Goal: Transaction & Acquisition: Purchase product/service

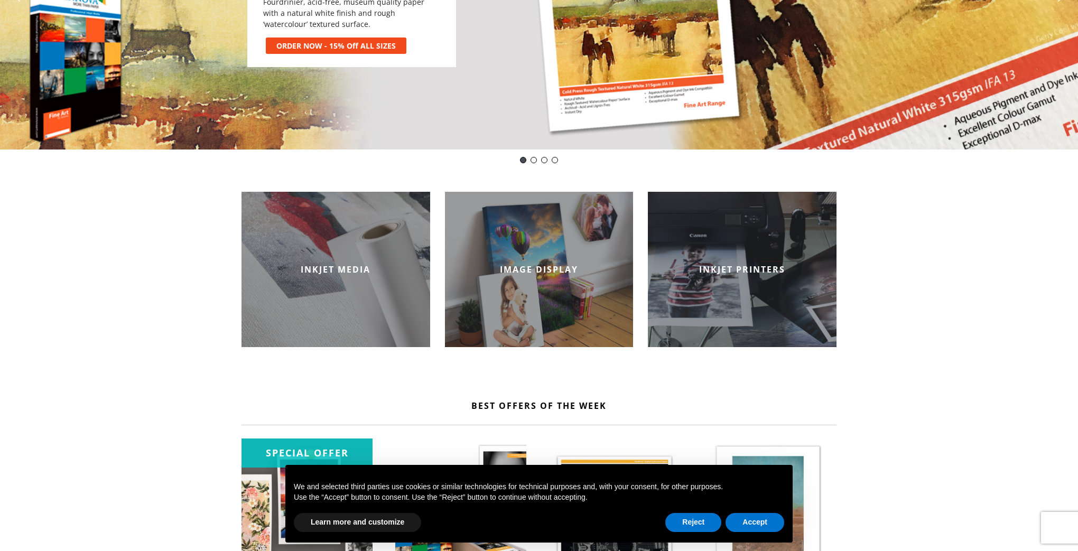
scroll to position [264, 0]
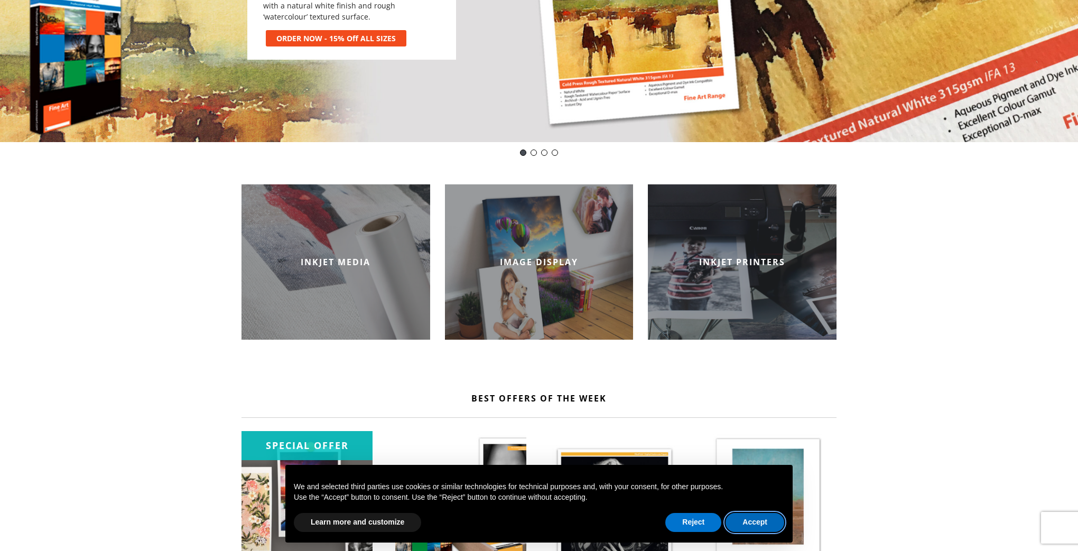
click at [748, 525] on button "Accept" at bounding box center [755, 522] width 59 height 19
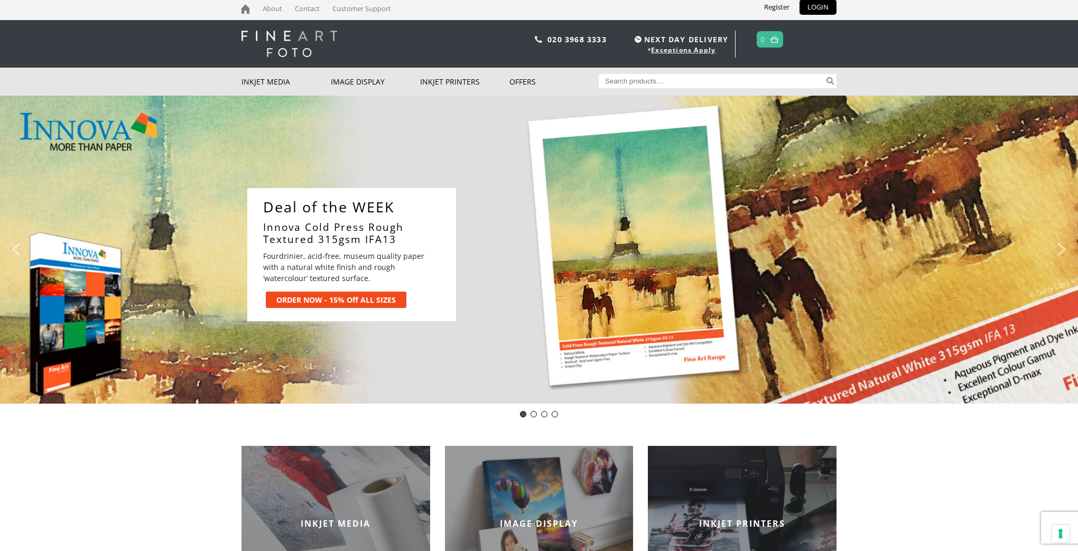
scroll to position [0, 0]
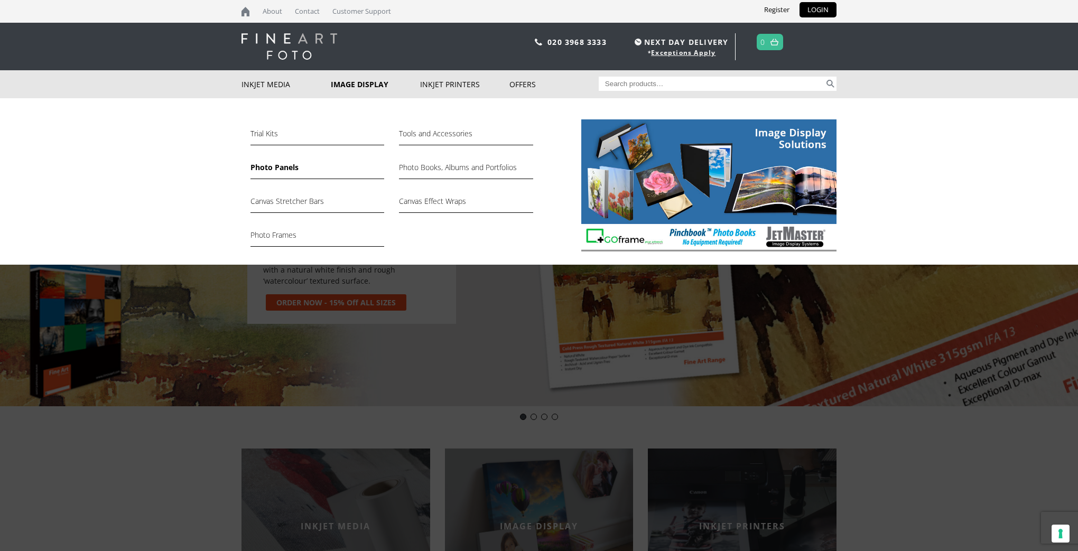
click at [277, 166] on link "Photo Panels" at bounding box center [318, 170] width 134 height 18
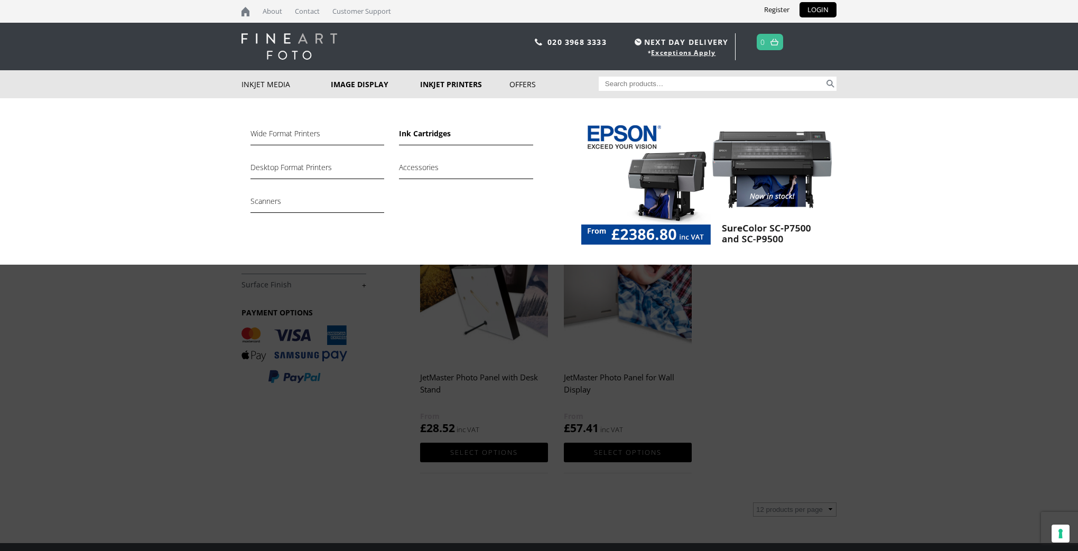
click at [434, 134] on link "Ink Cartridges" at bounding box center [466, 136] width 134 height 18
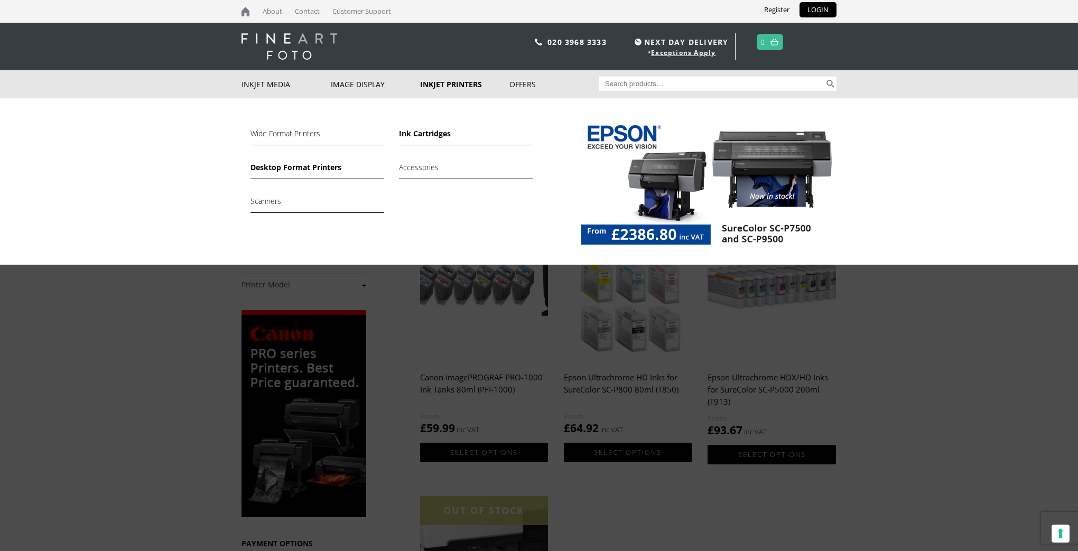
click at [300, 165] on link "Desktop Format Printers" at bounding box center [318, 170] width 134 height 18
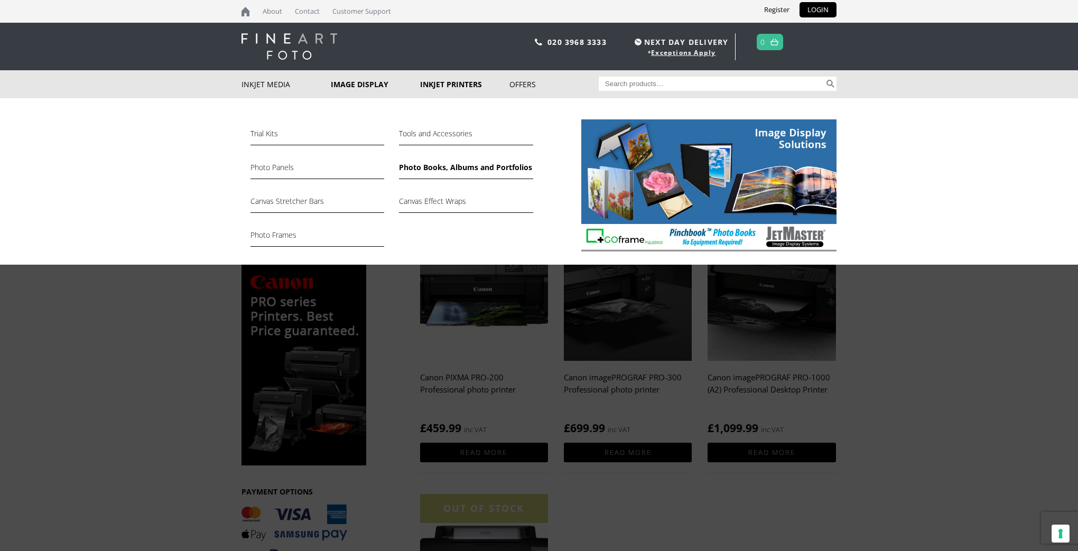
click at [425, 168] on link "Photo Books, Albums and Portfolios" at bounding box center [466, 170] width 134 height 18
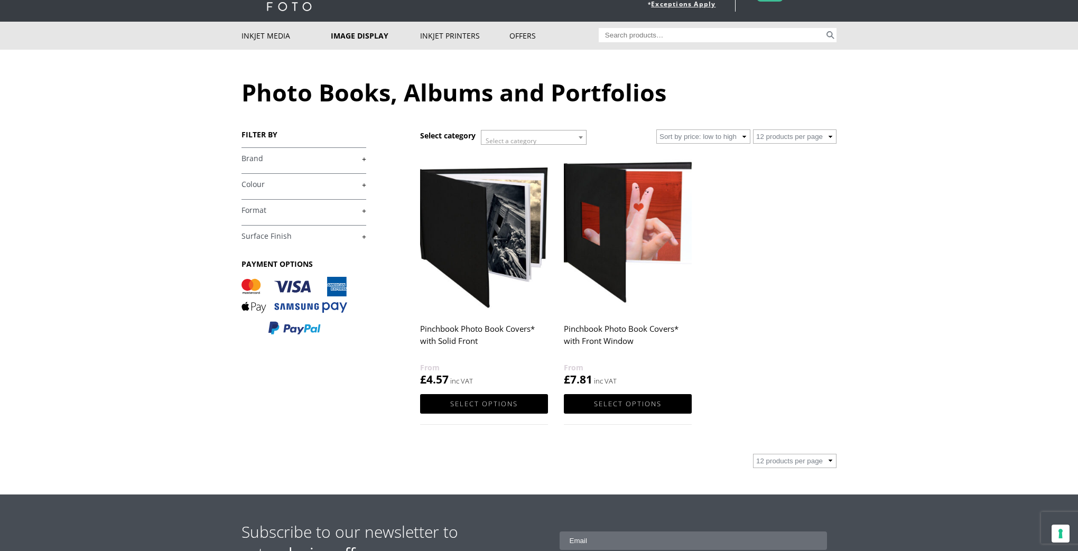
scroll to position [50, 0]
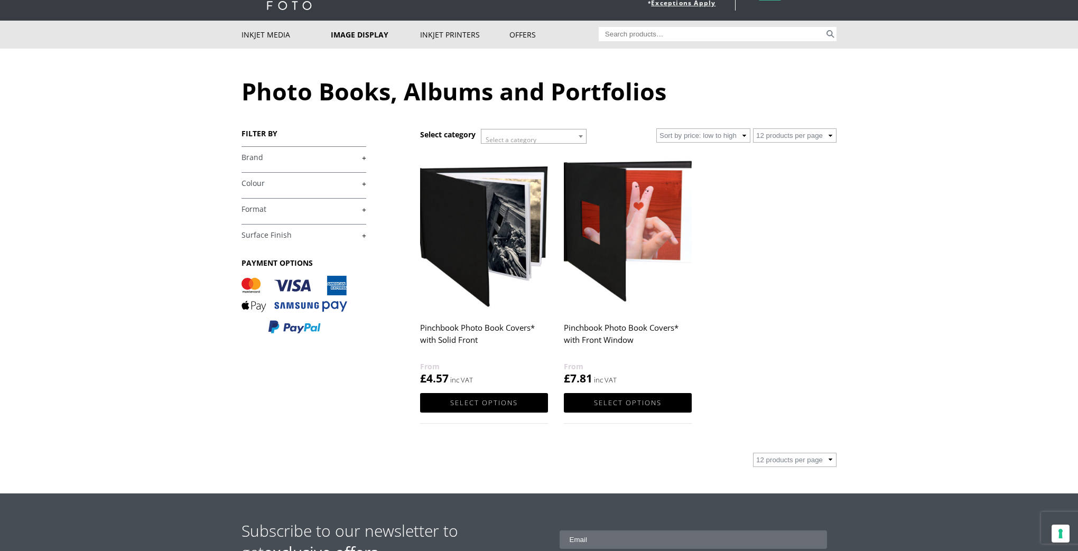
click at [495, 326] on h2 "Pinchbook Photo Book Covers* with Solid Front" at bounding box center [484, 339] width 128 height 42
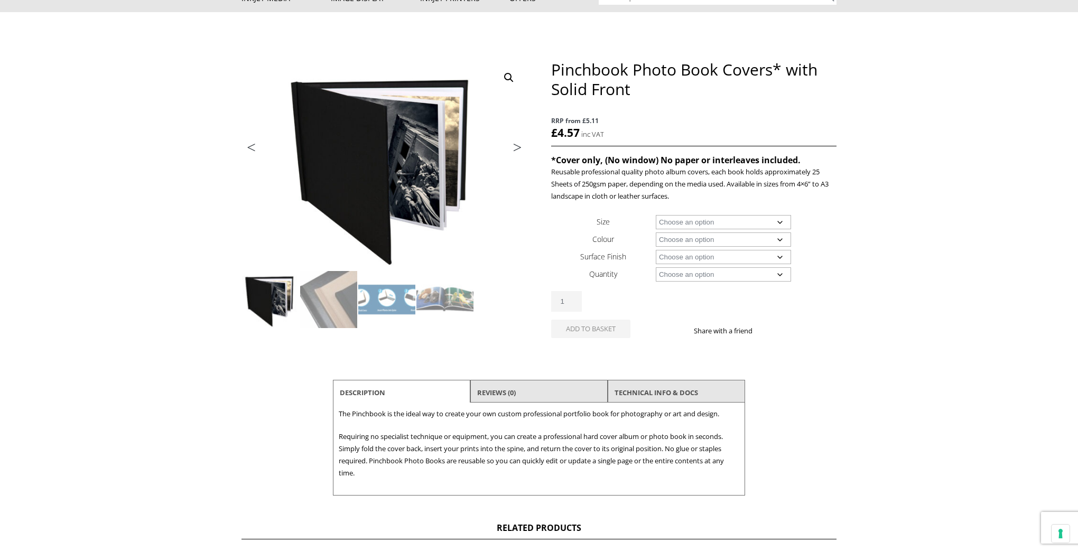
scroll to position [83, 0]
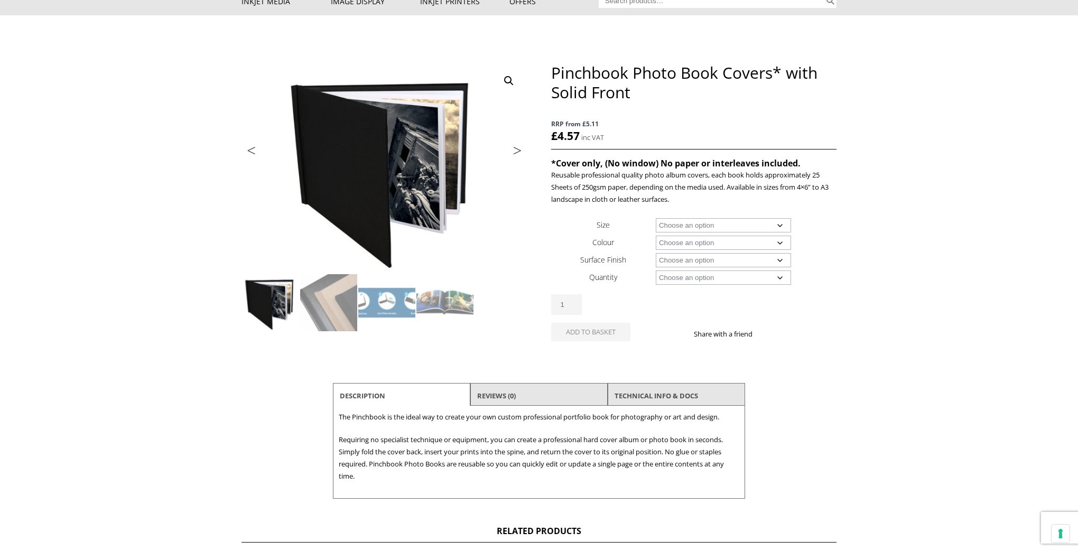
click at [717, 224] on select "Choose an option A4 Landscape 4" x 6" 5" x 7"" at bounding box center [724, 225] width 136 height 14
click at [656, 218] on select "Choose an option A4 Landscape 4" x 6" 5" x 7"" at bounding box center [724, 225] width 136 height 14
select select "a4-landscape"
click at [718, 245] on select "Choose an option Black" at bounding box center [724, 243] width 136 height 14
select select "black"
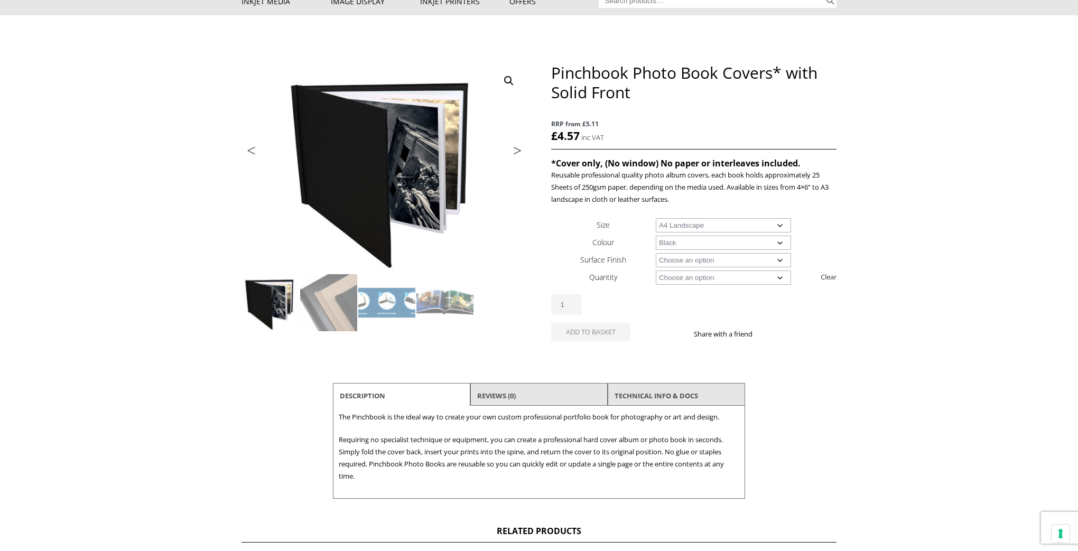
click at [656, 236] on select "Choose an option Black" at bounding box center [724, 243] width 136 height 14
select select "a4-landscape"
click at [720, 260] on select "Choose an option Leather" at bounding box center [724, 260] width 136 height 14
select select "leather"
click at [656, 253] on select "Choose an option Leather" at bounding box center [724, 260] width 136 height 14
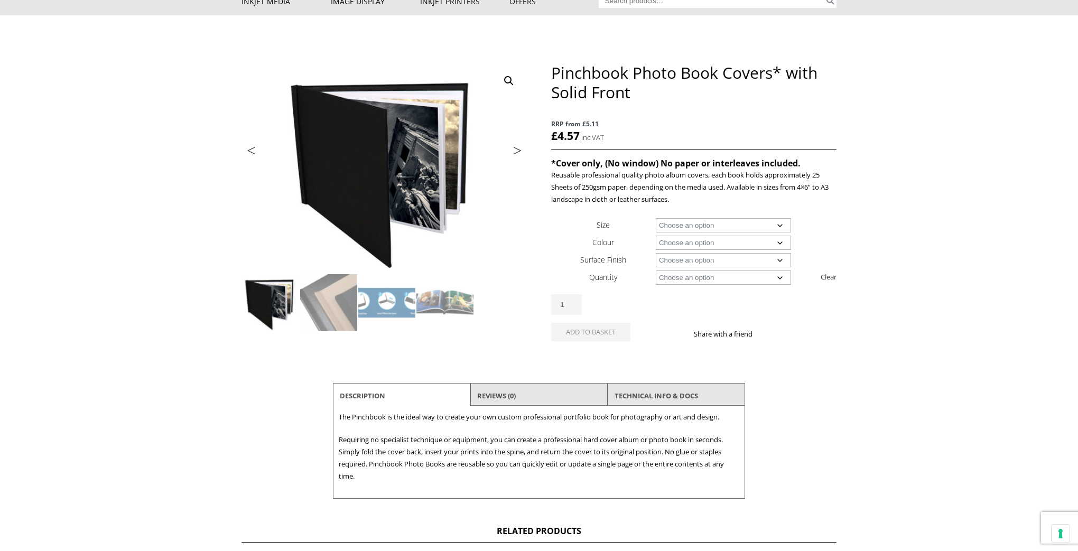
click at [722, 278] on select "Choose an option 1 Book 5 Books" at bounding box center [724, 278] width 136 height 14
click at [656, 271] on select "Choose an option 1 Book 5 Books" at bounding box center [724, 278] width 136 height 14
select select "1-book"
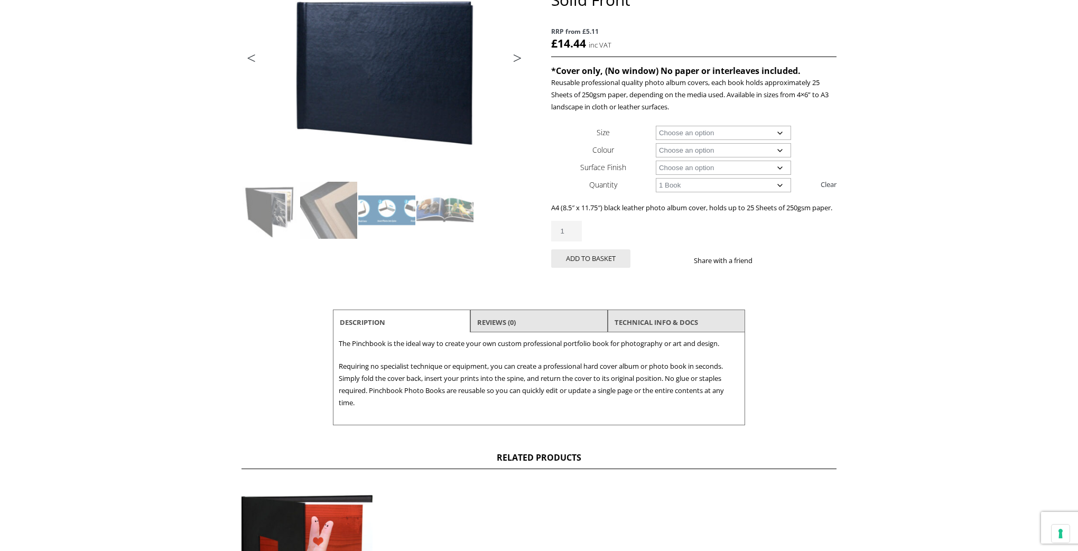
scroll to position [0, 0]
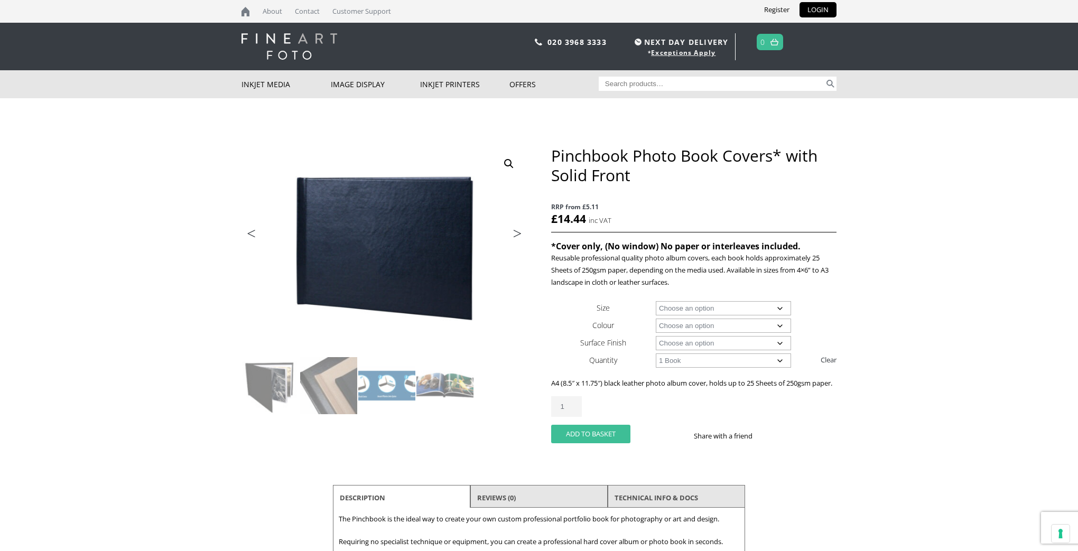
click at [586, 443] on button "Add to basket" at bounding box center [590, 434] width 79 height 18
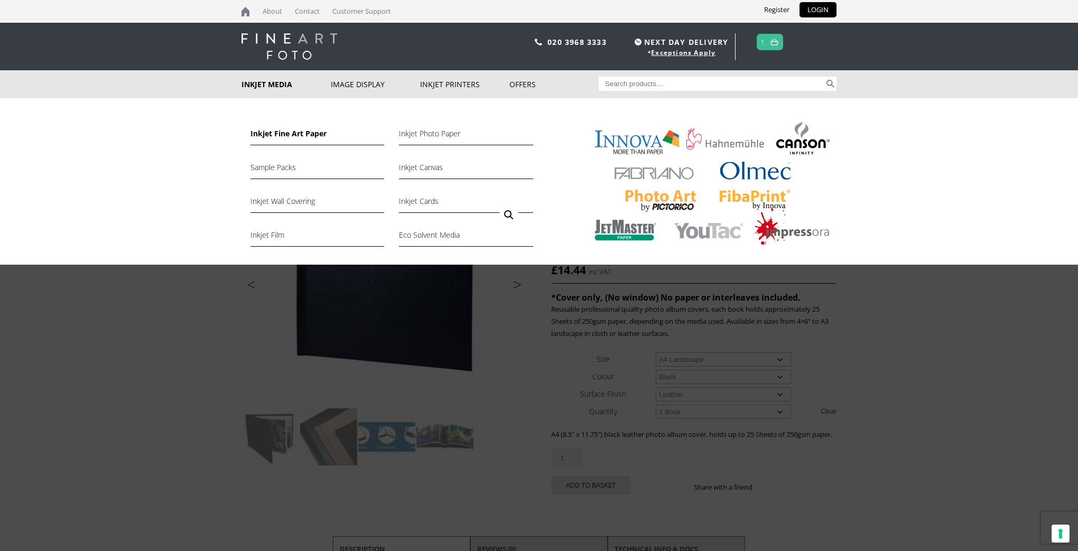
click at [283, 131] on link "Inkjet Fine Art Paper" at bounding box center [318, 136] width 134 height 18
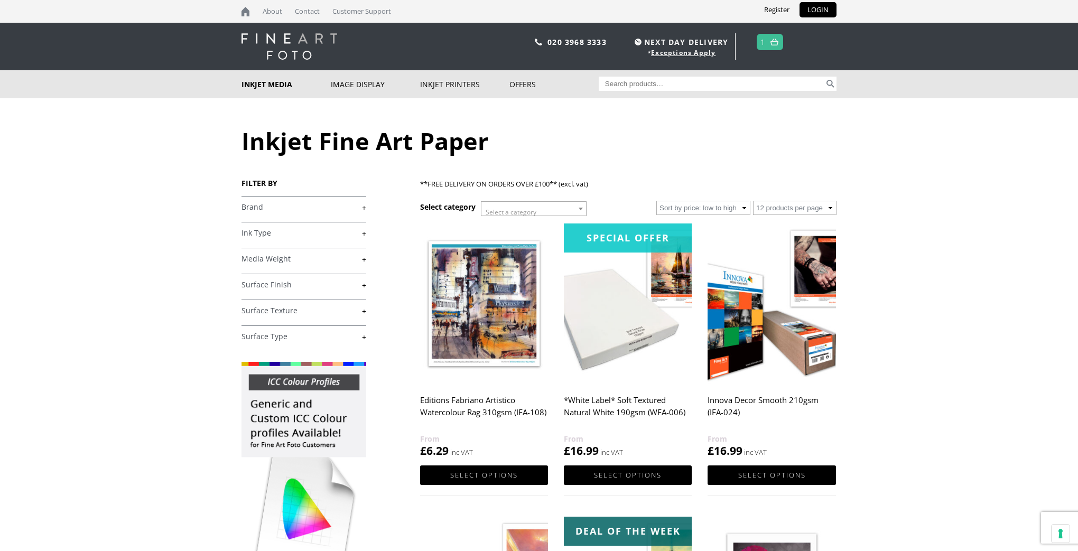
click at [365, 207] on link "+" at bounding box center [304, 207] width 125 height 10
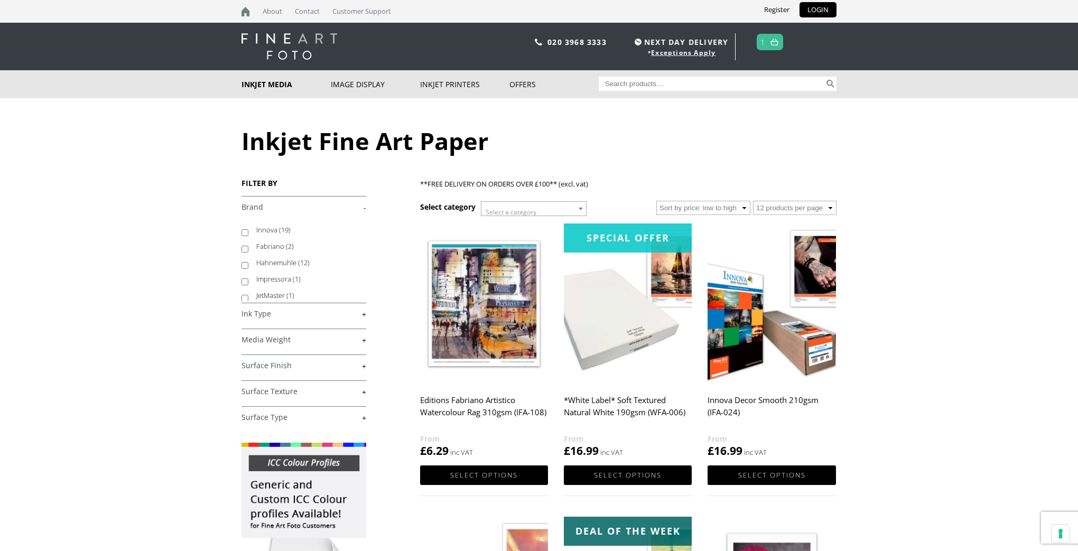
click at [364, 313] on link "+" at bounding box center [304, 314] width 125 height 10
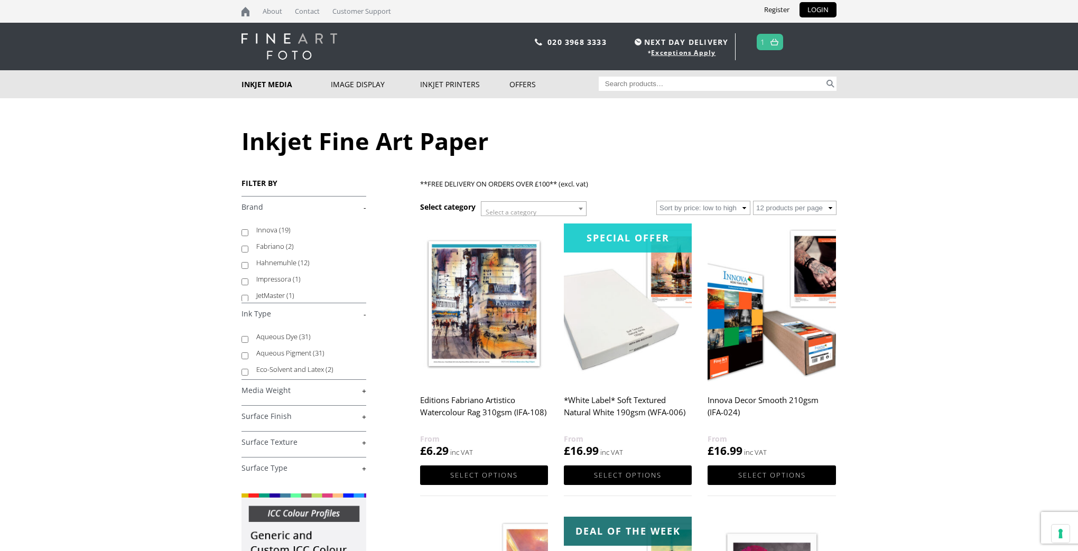
click at [243, 355] on input "Aqueous Pigment (31)" at bounding box center [245, 356] width 7 height 7
checkbox input "true"
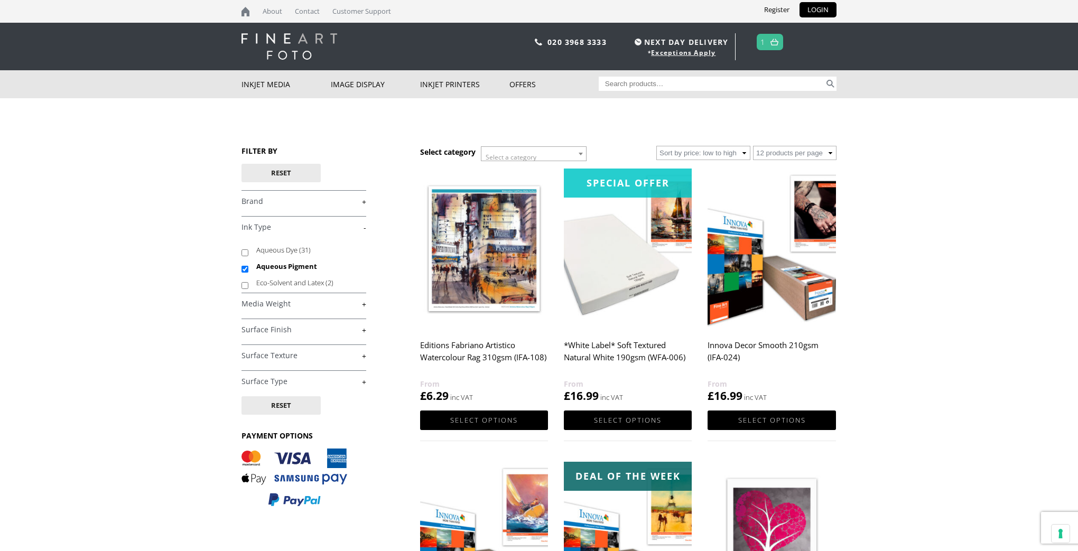
click at [364, 326] on link "+" at bounding box center [304, 330] width 125 height 10
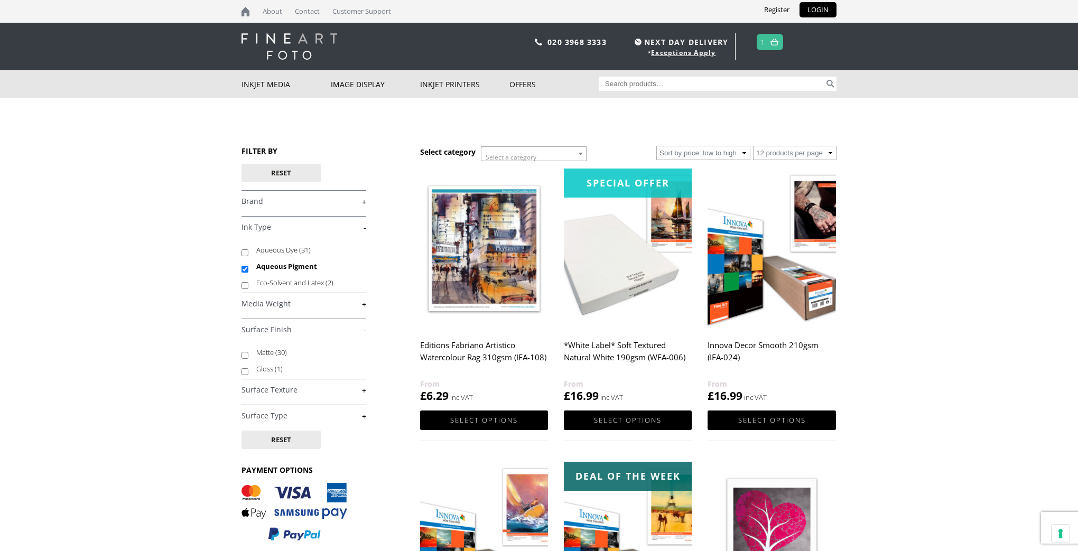
click at [364, 387] on link "+" at bounding box center [304, 390] width 125 height 10
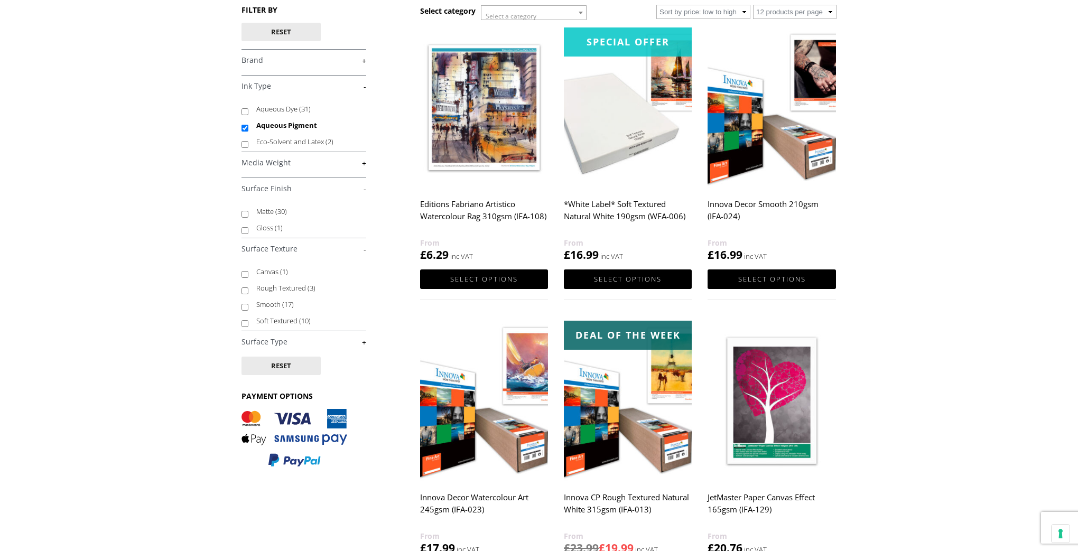
scroll to position [143, 0]
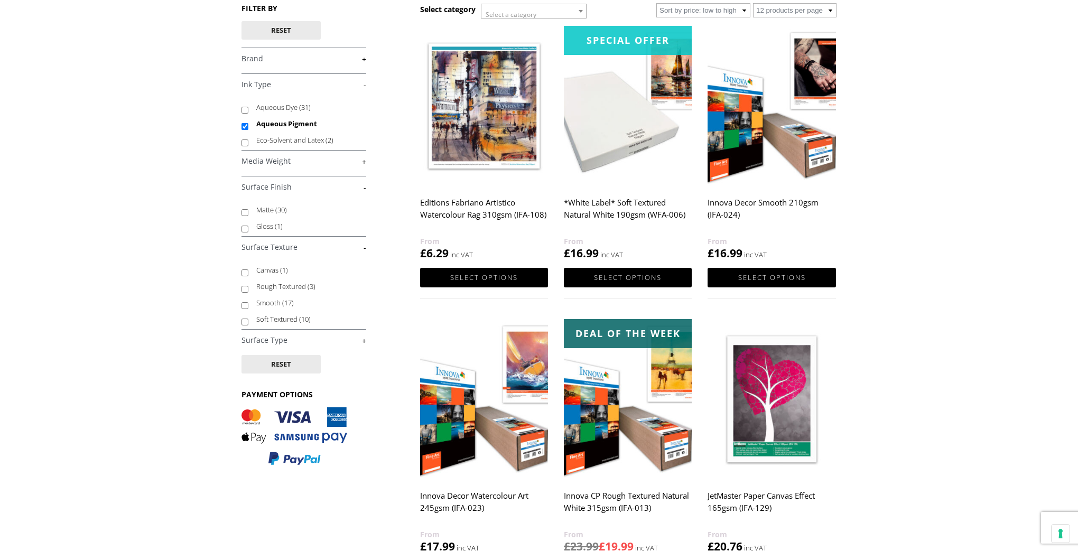
click at [364, 337] on link "+" at bounding box center [304, 341] width 125 height 10
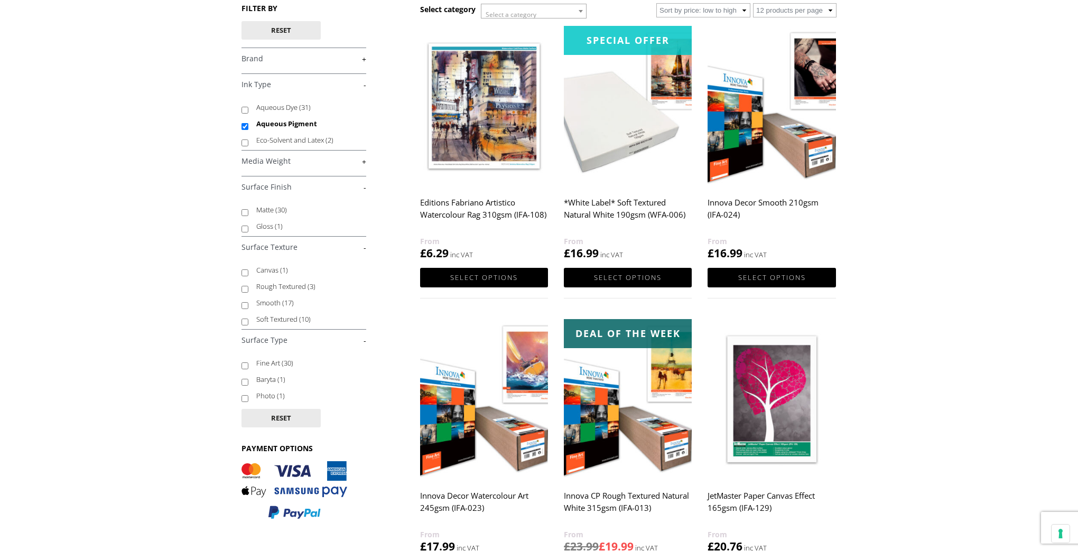
click at [244, 383] on input "Baryta (1)" at bounding box center [245, 382] width 7 height 7
checkbox input "true"
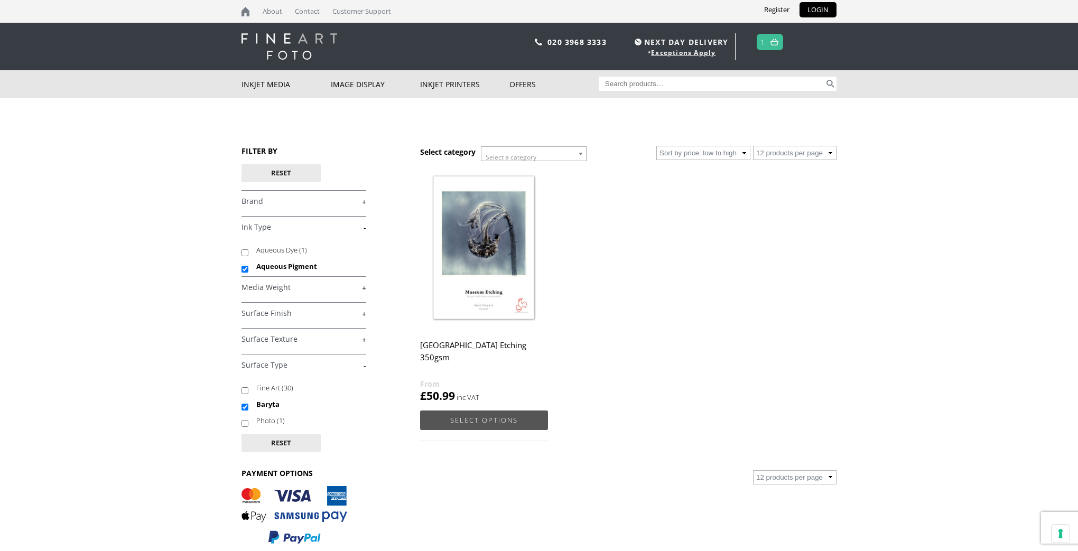
click at [491, 421] on link "Select options" at bounding box center [484, 421] width 128 height 20
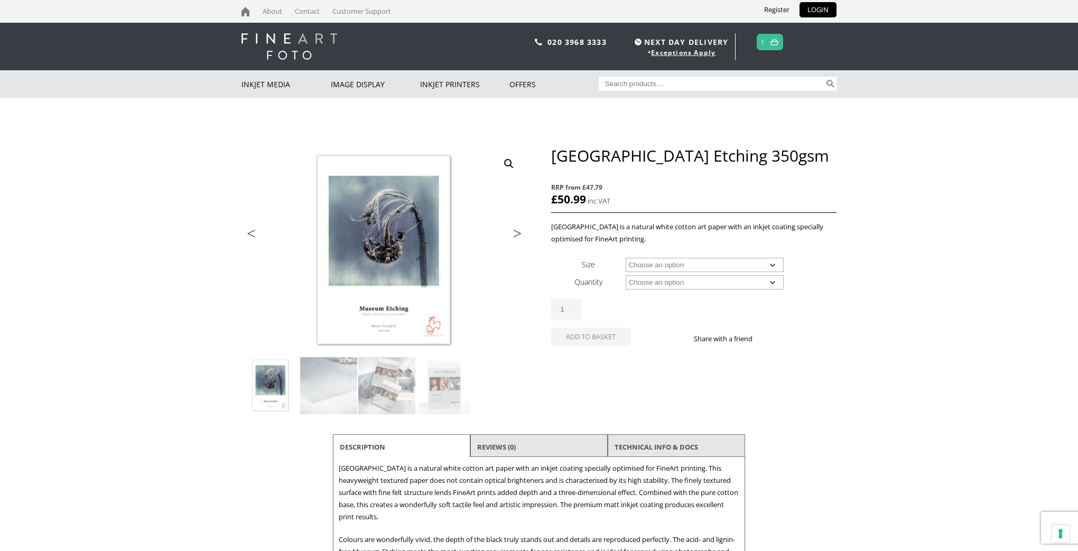
click at [714, 264] on select "Choose an option A4 Sheet A3 Sheet A3+ Sheet A2 Sheet 17" Wide Roll 24" Wide Ro…" at bounding box center [705, 265] width 159 height 14
click at [626, 258] on select "Choose an option A4 Sheet A3 Sheet A3+ Sheet A2 Sheet 17" Wide Roll 24" Wide Ro…" at bounding box center [705, 265] width 159 height 14
select select "a3-sheet"
click at [701, 286] on select "Choose an option 25 Sheets" at bounding box center [705, 282] width 159 height 14
select select "25-sheets"
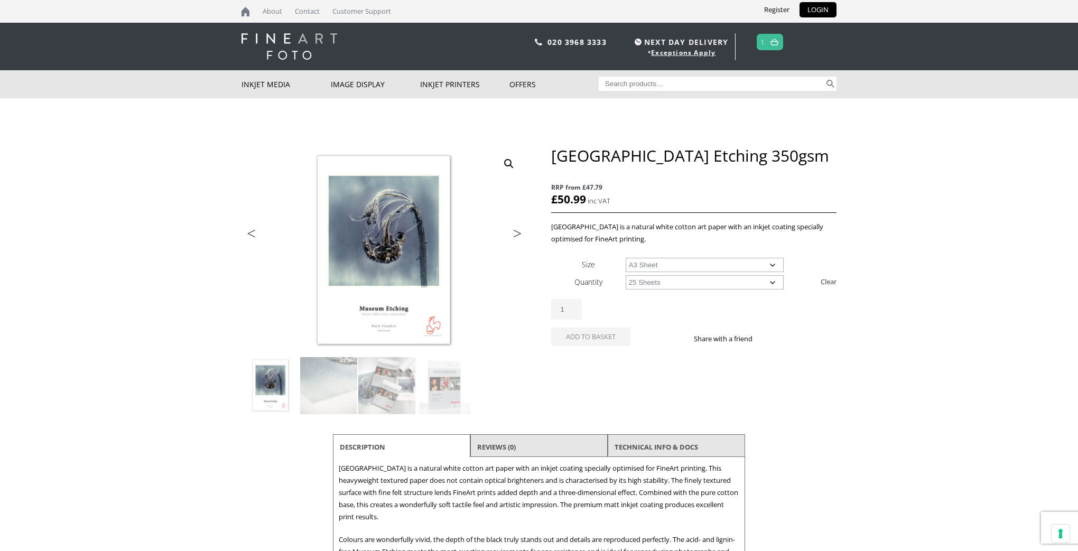
click at [626, 275] on select "Choose an option 25 Sheets" at bounding box center [705, 282] width 159 height 14
select select "a3-sheet"
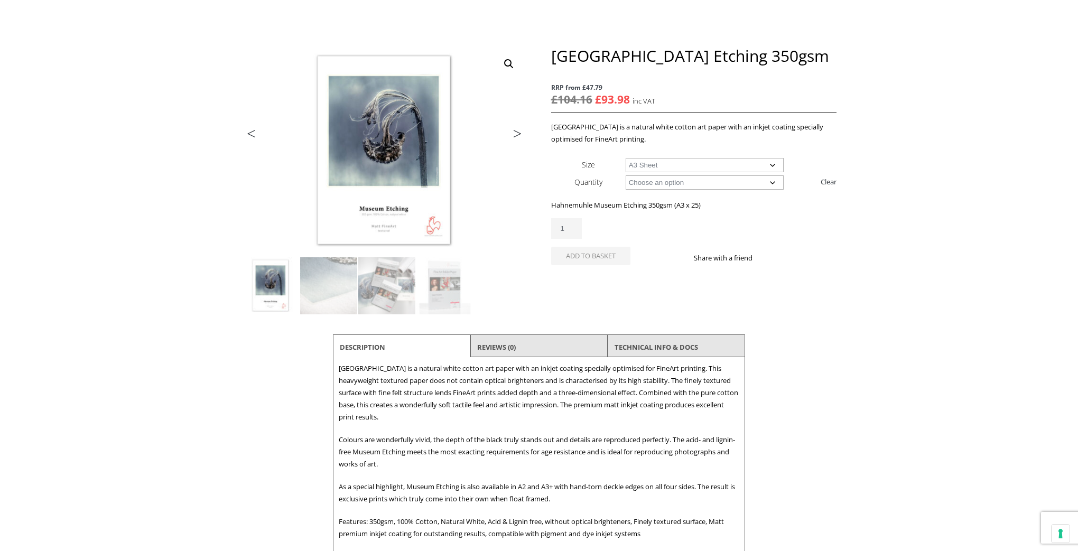
scroll to position [99, 0]
click at [335, 276] on img at bounding box center [328, 286] width 57 height 57
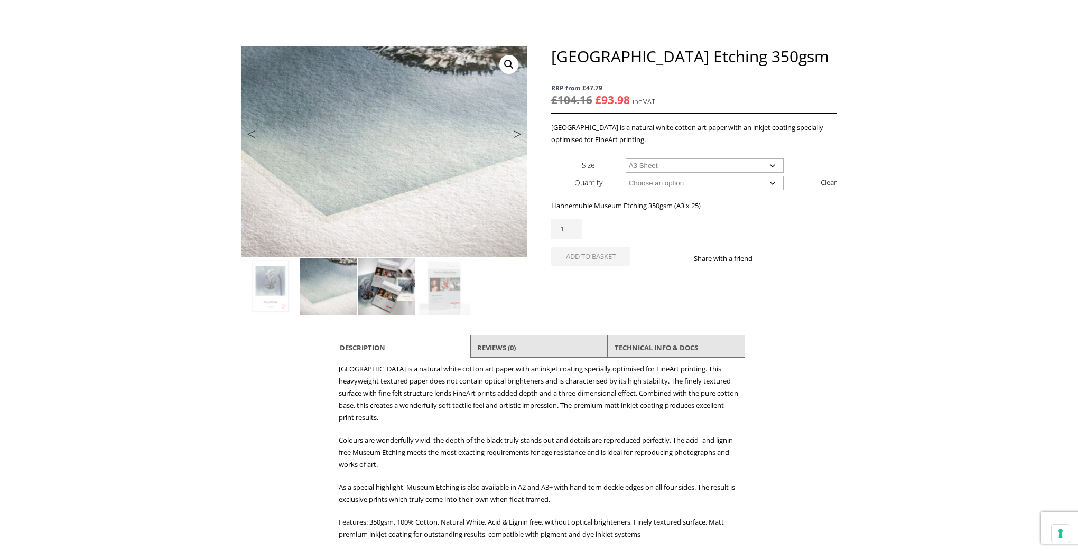
click at [377, 276] on img at bounding box center [386, 286] width 57 height 57
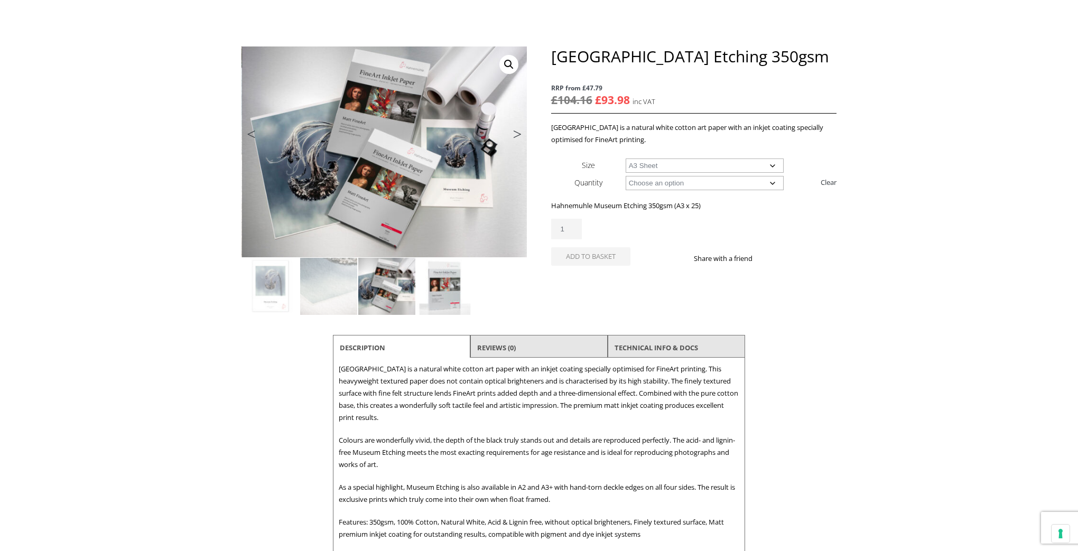
click at [419, 274] on img at bounding box center [445, 286] width 57 height 57
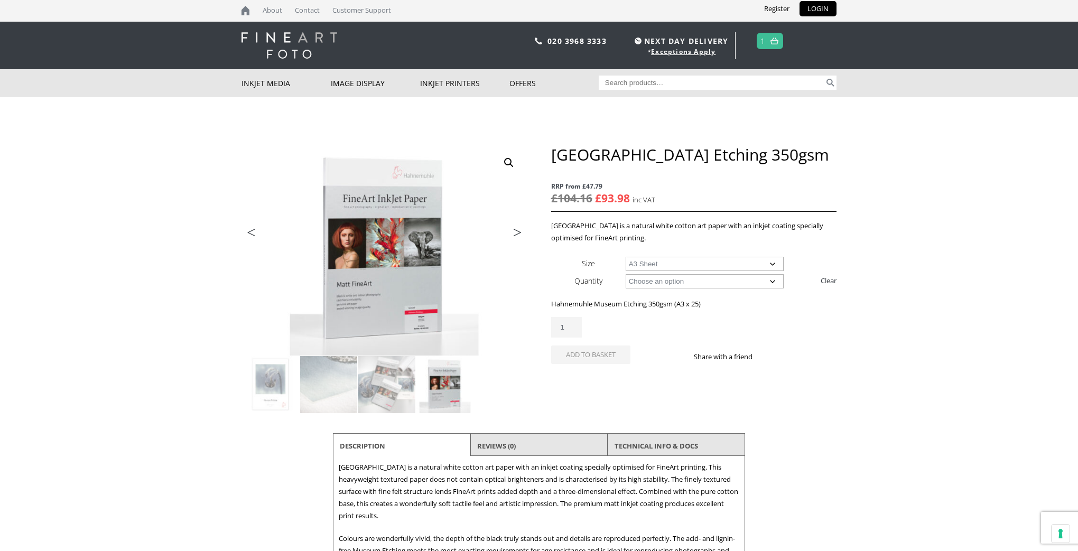
scroll to position [0, 0]
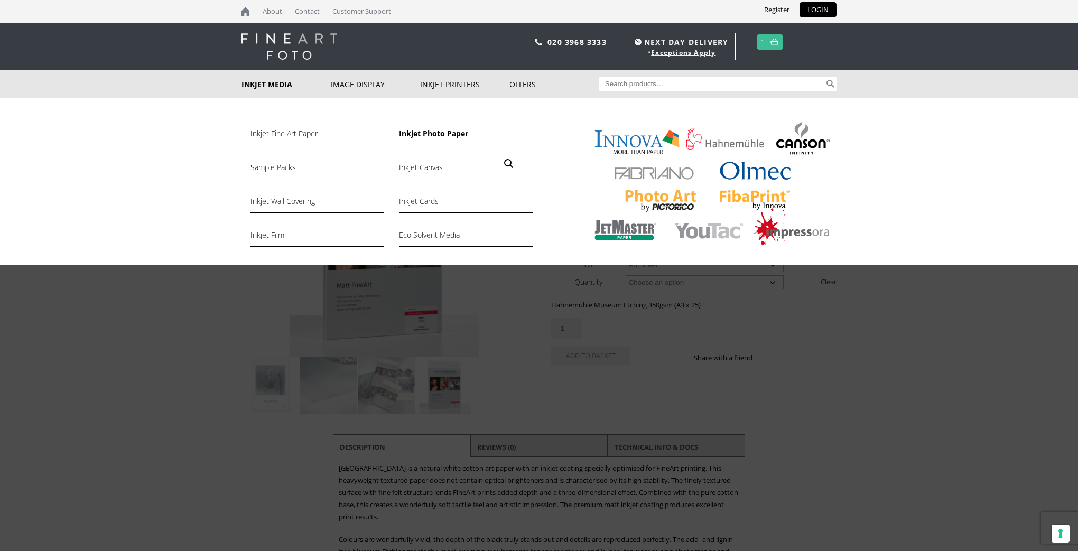
click at [443, 134] on link "Inkjet Photo Paper" at bounding box center [466, 136] width 134 height 18
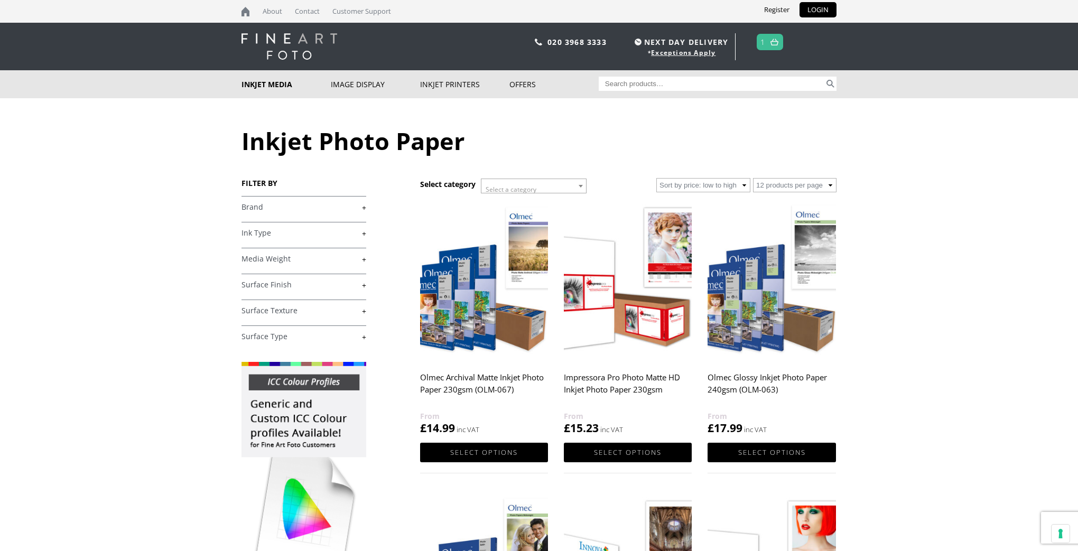
click at [360, 337] on link "+" at bounding box center [304, 337] width 125 height 10
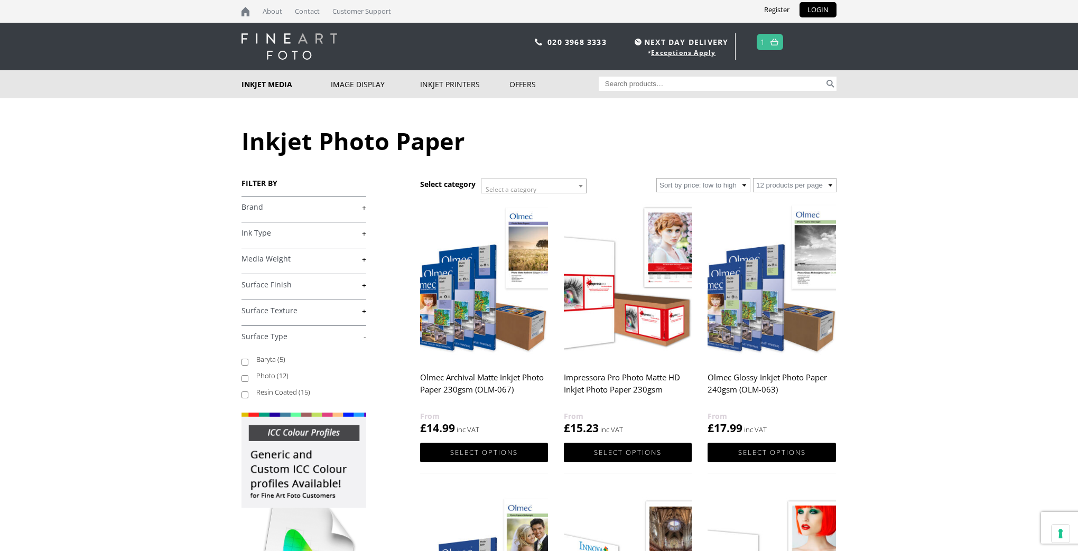
click at [619, 82] on input "Search for:" at bounding box center [712, 84] width 226 height 14
type input "baryta"
click at [828, 81] on button "Search" at bounding box center [831, 84] width 12 height 14
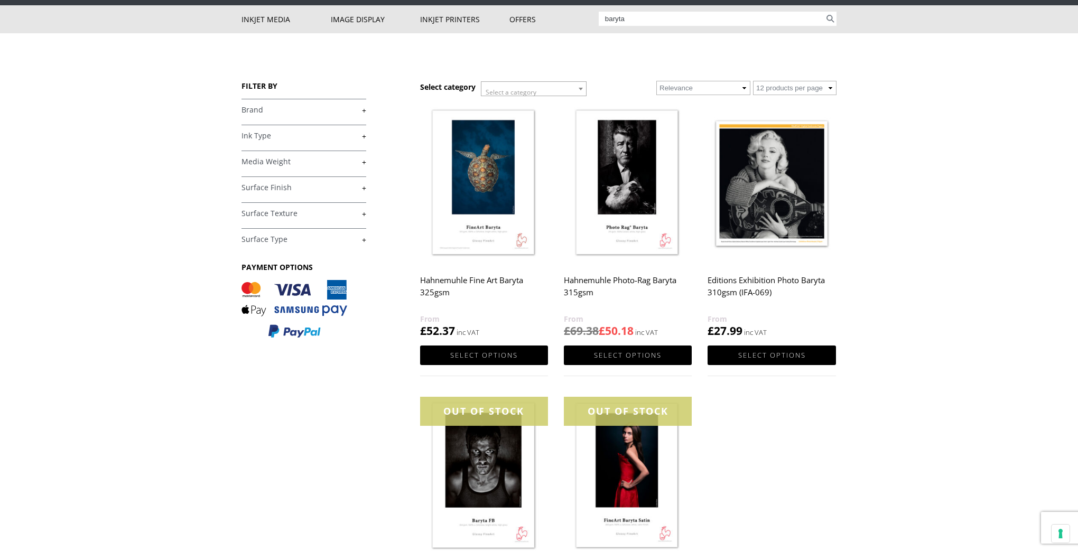
scroll to position [55, 0]
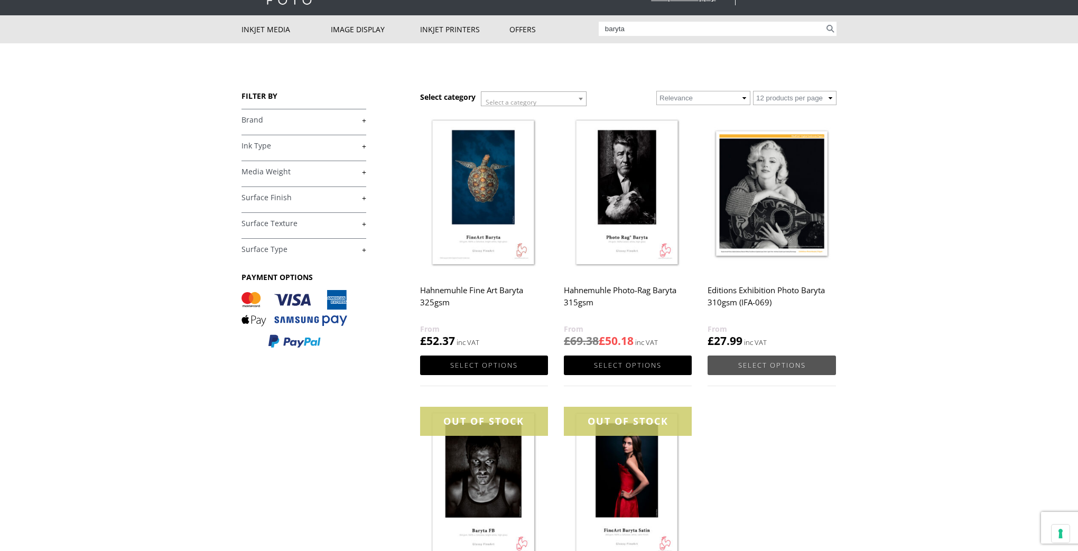
click at [773, 368] on link "Select options" at bounding box center [772, 366] width 128 height 20
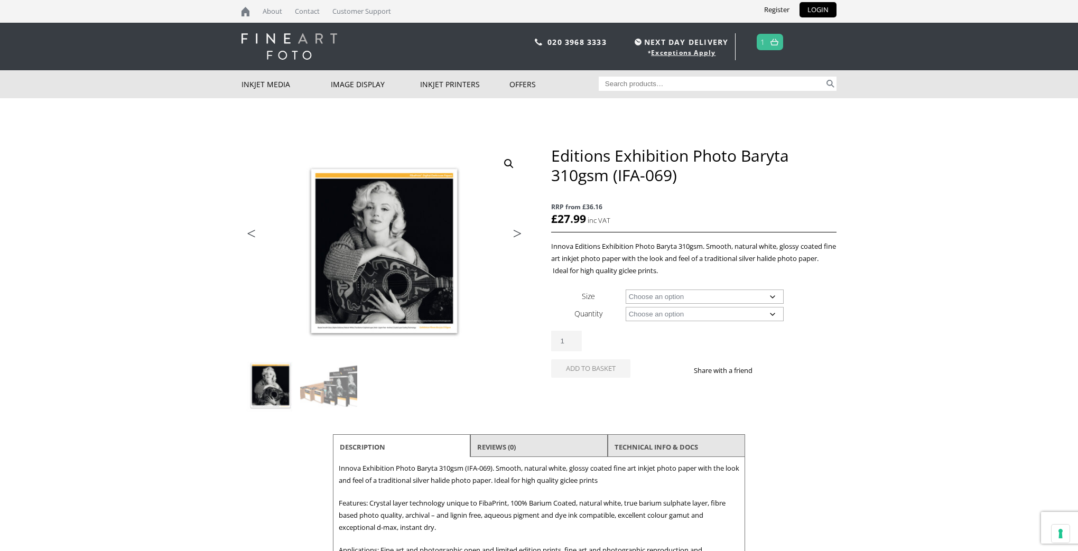
click at [721, 302] on select "Choose an option A4 Sheet A3 Sheet A3+ Sheet A2 Sheet 17" Wide Roll 24" Wide Ro…" at bounding box center [705, 297] width 159 height 14
click at [626, 290] on select "Choose an option A4 Sheet A3 Sheet A3+ Sheet A2 Sheet 17" Wide Roll 24" Wide Ro…" at bounding box center [705, 297] width 159 height 14
select select "a3-sheet"
click at [703, 312] on select "Choose an option 25 Sheets" at bounding box center [705, 314] width 159 height 14
select select "25-sheets"
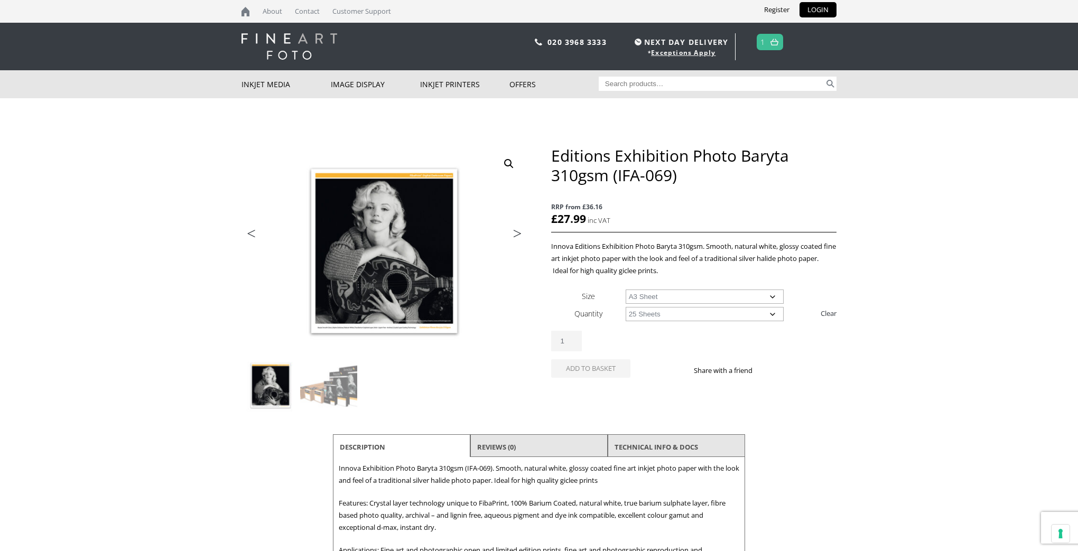
click at [626, 307] on select "Choose an option 25 Sheets" at bounding box center [705, 314] width 159 height 14
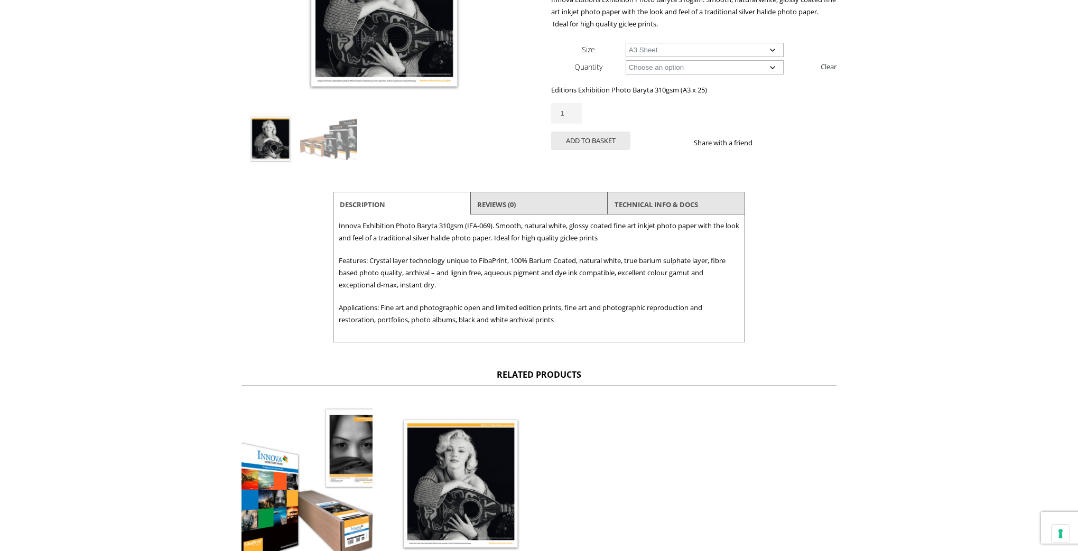
scroll to position [240, 0]
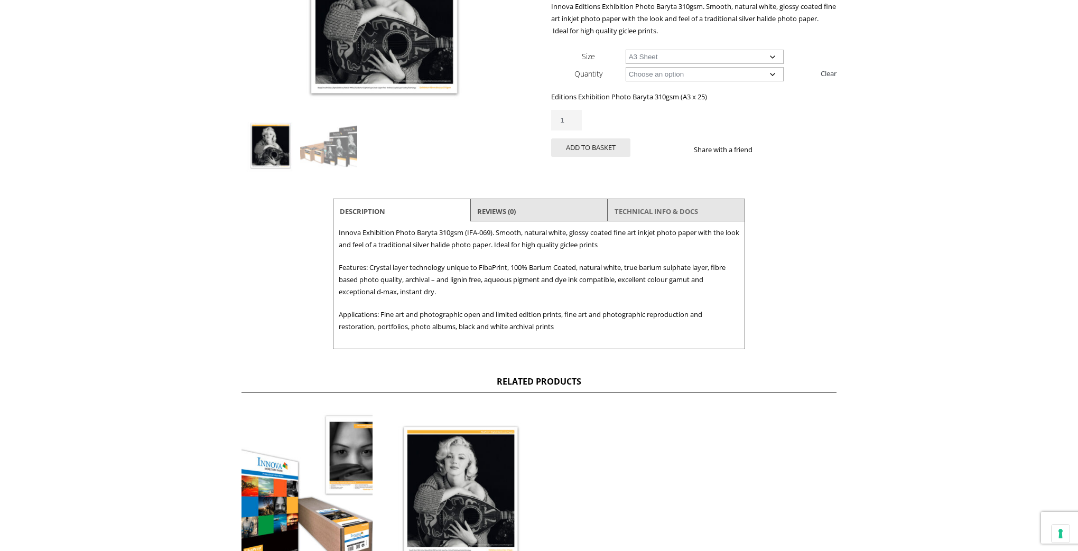
click at [662, 211] on link "TECHNICAL INFO & DOCS" at bounding box center [657, 211] width 84 height 19
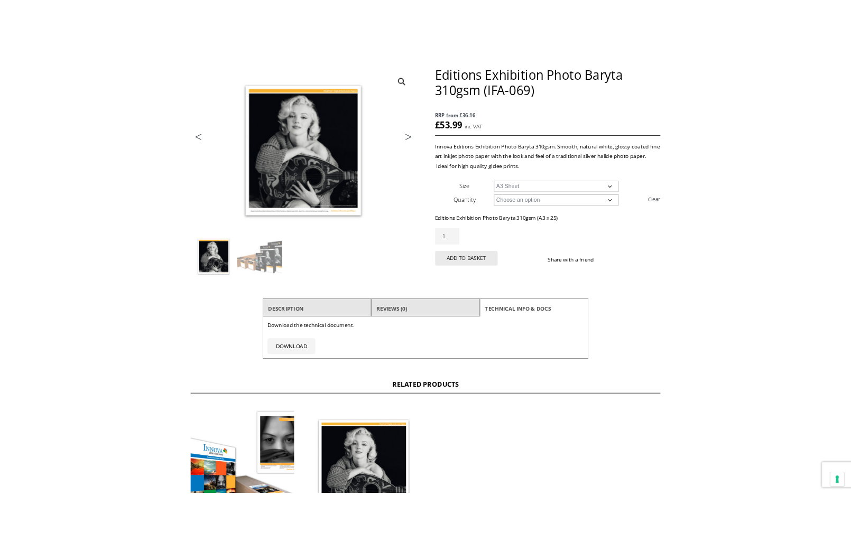
scroll to position [0, 0]
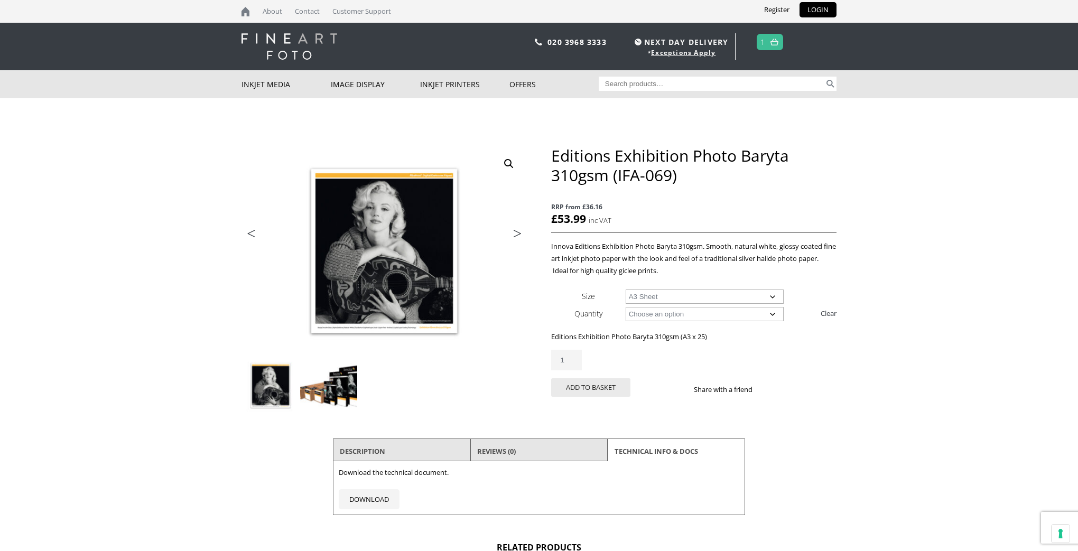
click at [349, 390] on img at bounding box center [328, 385] width 57 height 57
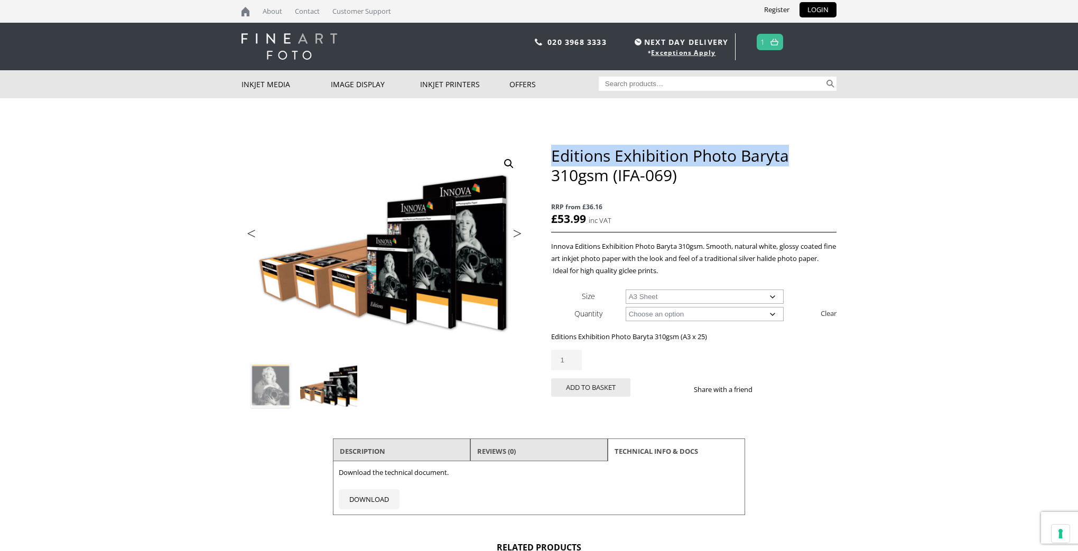
drag, startPoint x: 555, startPoint y: 155, endPoint x: 786, endPoint y: 160, distance: 231.0
click at [786, 160] on h1 "Editions Exhibition Photo Baryta 310gsm (IFA-069)" at bounding box center [693, 165] width 285 height 39
copy h1 "Editions Exhibition Photo Baryta"
drag, startPoint x: 679, startPoint y: 180, endPoint x: 552, endPoint y: 157, distance: 128.4
click at [552, 157] on h1 "Editions Exhibition Photo Baryta 310gsm (IFA-069)" at bounding box center [693, 165] width 285 height 39
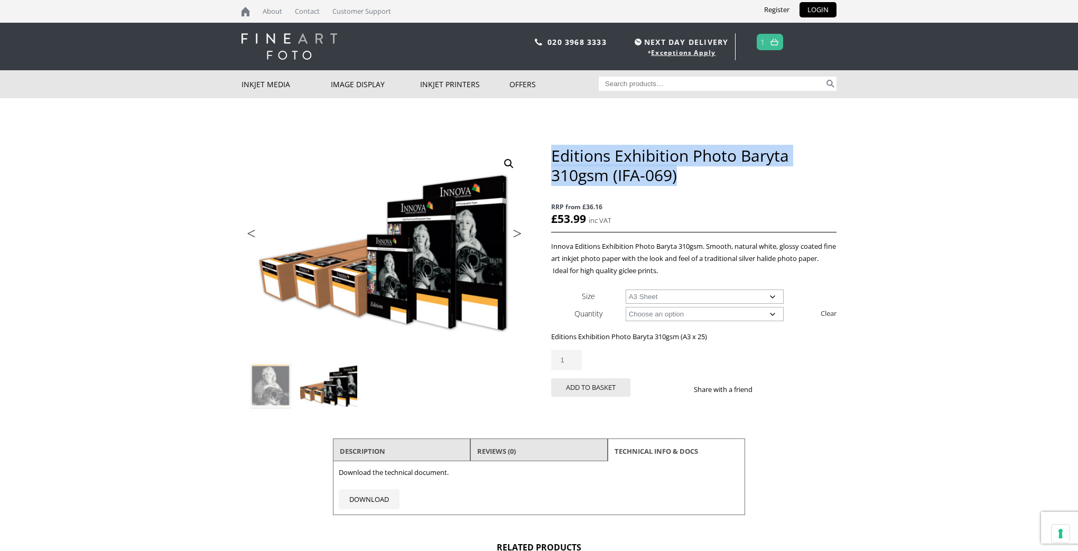
copy h1 "Editions Exhibition Photo Baryta 310gsm (IFA-069)"
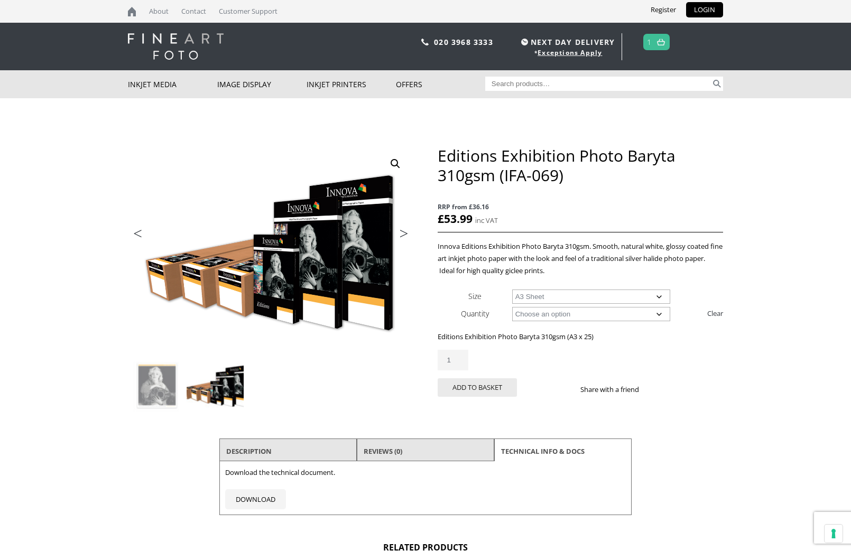
click at [797, 178] on body "NEXT DAY DELIVERY * Exceptions Apply About Contact Customer Support Register LO…" at bounding box center [425, 275] width 851 height 551
click at [645, 291] on select "Choose an option A4 Sheet A3 Sheet A3+ Sheet A2 Sheet" at bounding box center [591, 297] width 159 height 14
click at [512, 290] on select "Choose an option A4 Sheet A3 Sheet A3+ Sheet A2 Sheet" at bounding box center [591, 297] width 159 height 14
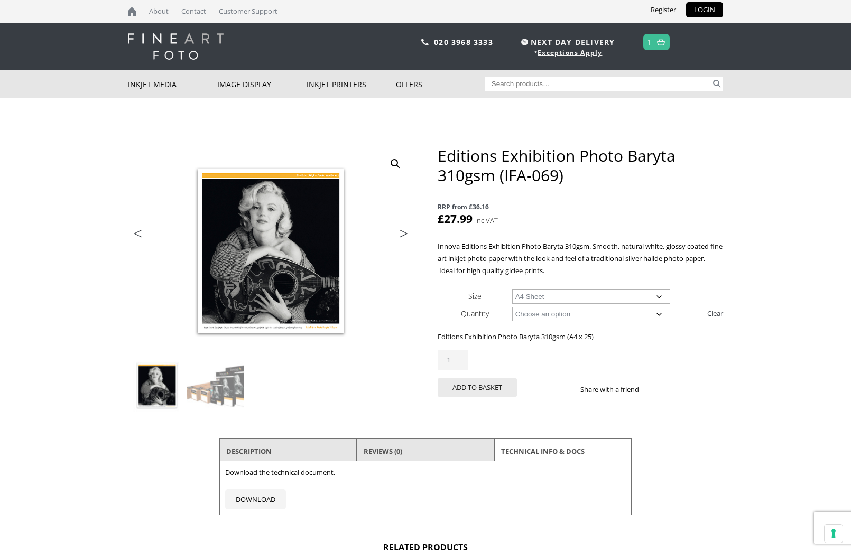
click at [650, 294] on select "Choose an option A4 Sheet A3 Sheet A3+ Sheet A2 Sheet" at bounding box center [591, 297] width 159 height 14
click at [512, 290] on select "Choose an option A4 Sheet A3 Sheet A3+ Sheet A2 Sheet" at bounding box center [591, 297] width 159 height 14
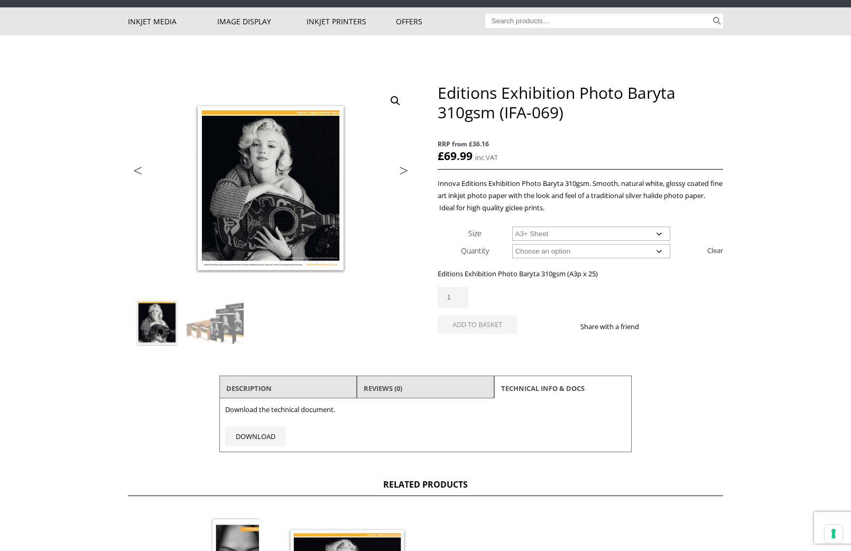
scroll to position [47, 0]
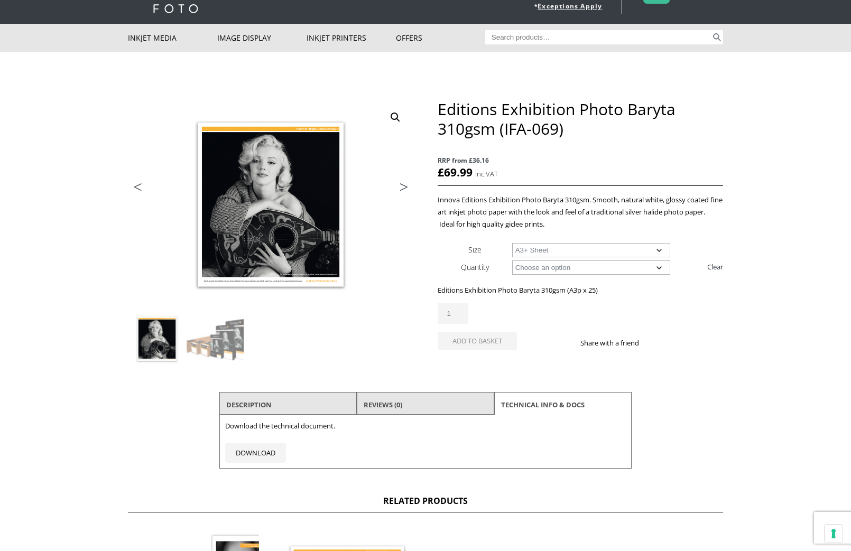
click at [631, 254] on select "Choose an option A4 Sheet A3 Sheet A3+ Sheet A2 Sheet" at bounding box center [591, 250] width 159 height 14
select select "a2-sheet"
click at [512, 243] on select "Choose an option A4 Sheet A3 Sheet A3+ Sheet A2 Sheet" at bounding box center [591, 250] width 159 height 14
